Goal: Information Seeking & Learning: Learn about a topic

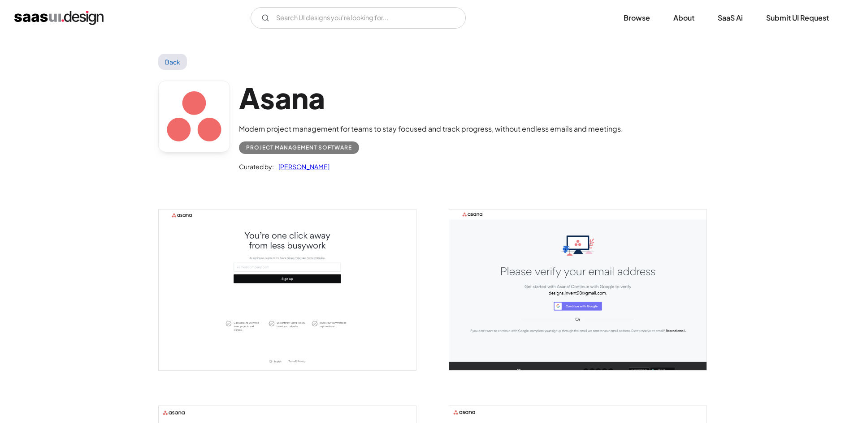
click at [307, 103] on h1 "Asana" at bounding box center [431, 98] width 384 height 35
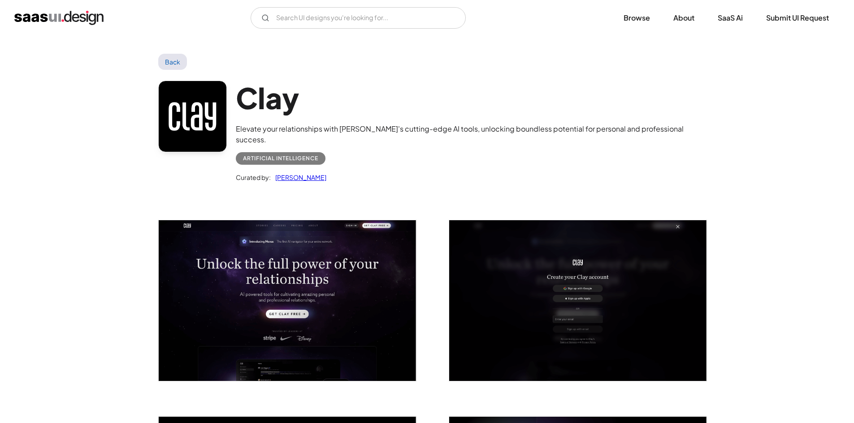
click at [253, 109] on h1 "Clay" at bounding box center [466, 98] width 460 height 35
click at [281, 105] on h1 "Clay" at bounding box center [466, 98] width 460 height 35
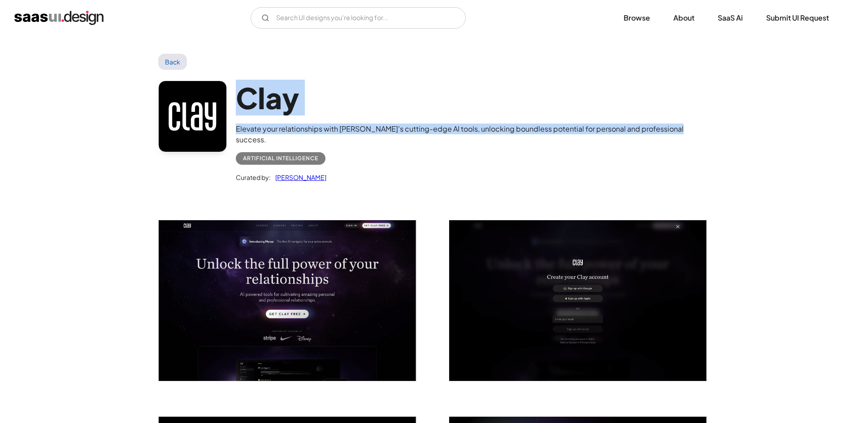
drag, startPoint x: 233, startPoint y: 94, endPoint x: 715, endPoint y: 118, distance: 482.7
copy div "Clay Elevate your relationships with Clay's cutting-edge AI tools, unlocking bo…"
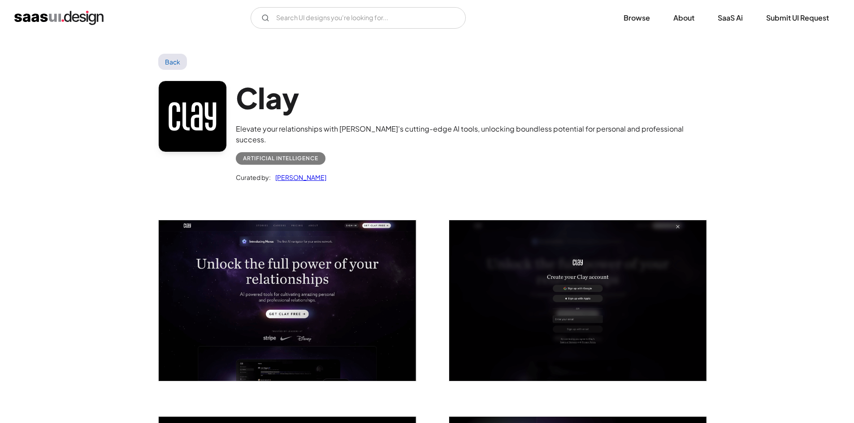
click at [190, 104] on link at bounding box center [192, 117] width 69 height 72
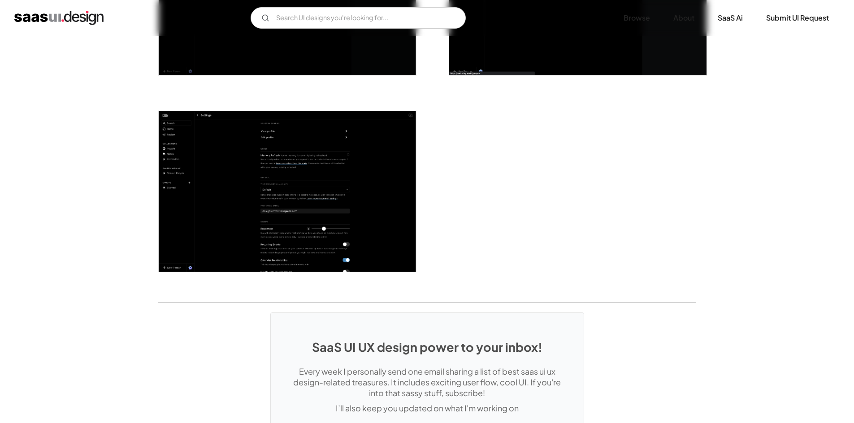
scroll to position [2272, 0]
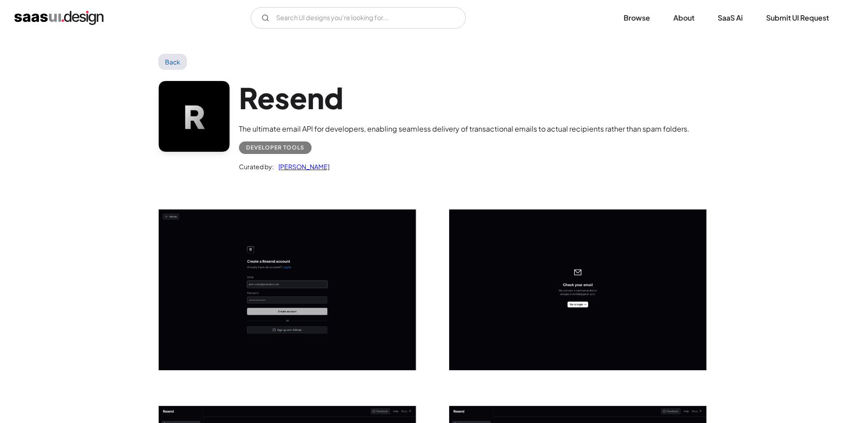
click at [199, 121] on link at bounding box center [194, 117] width 72 height 72
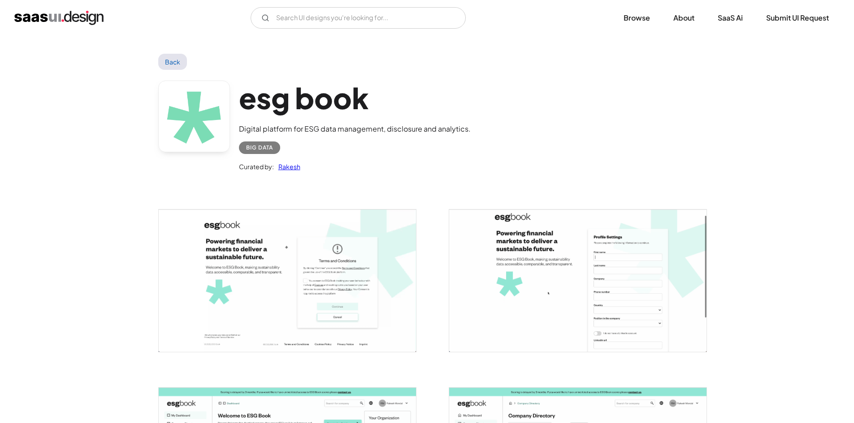
click at [201, 122] on link at bounding box center [194, 117] width 72 height 72
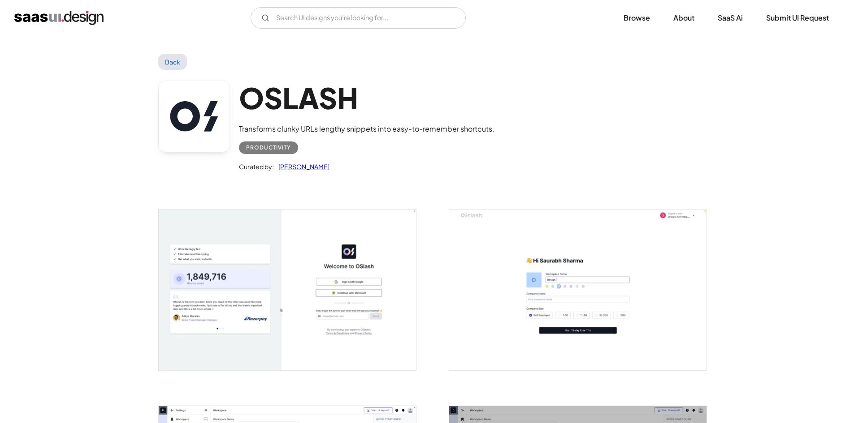
click at [206, 105] on link at bounding box center [194, 117] width 72 height 72
